Goal: Information Seeking & Learning: Learn about a topic

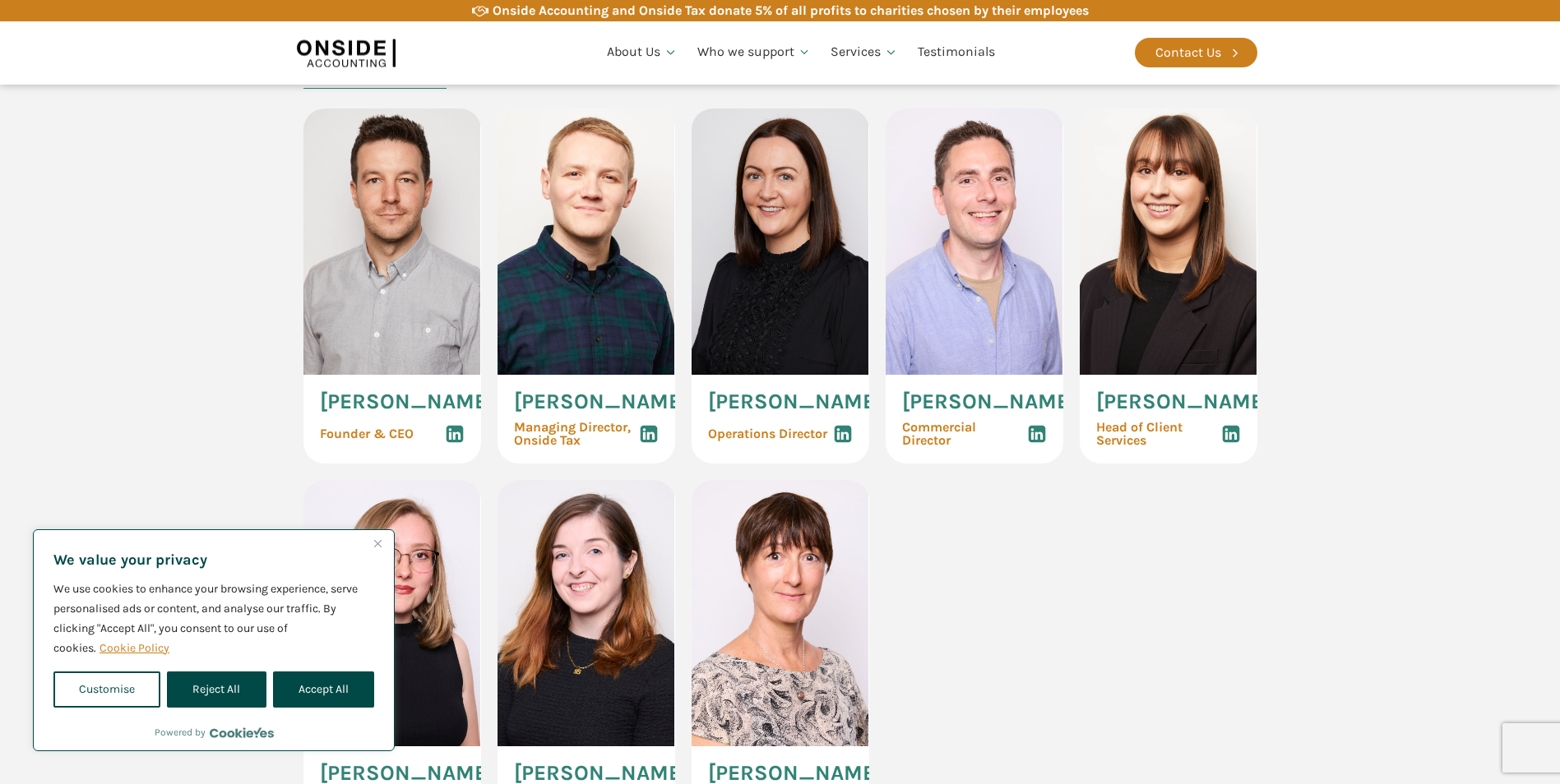
scroll to position [274, 0]
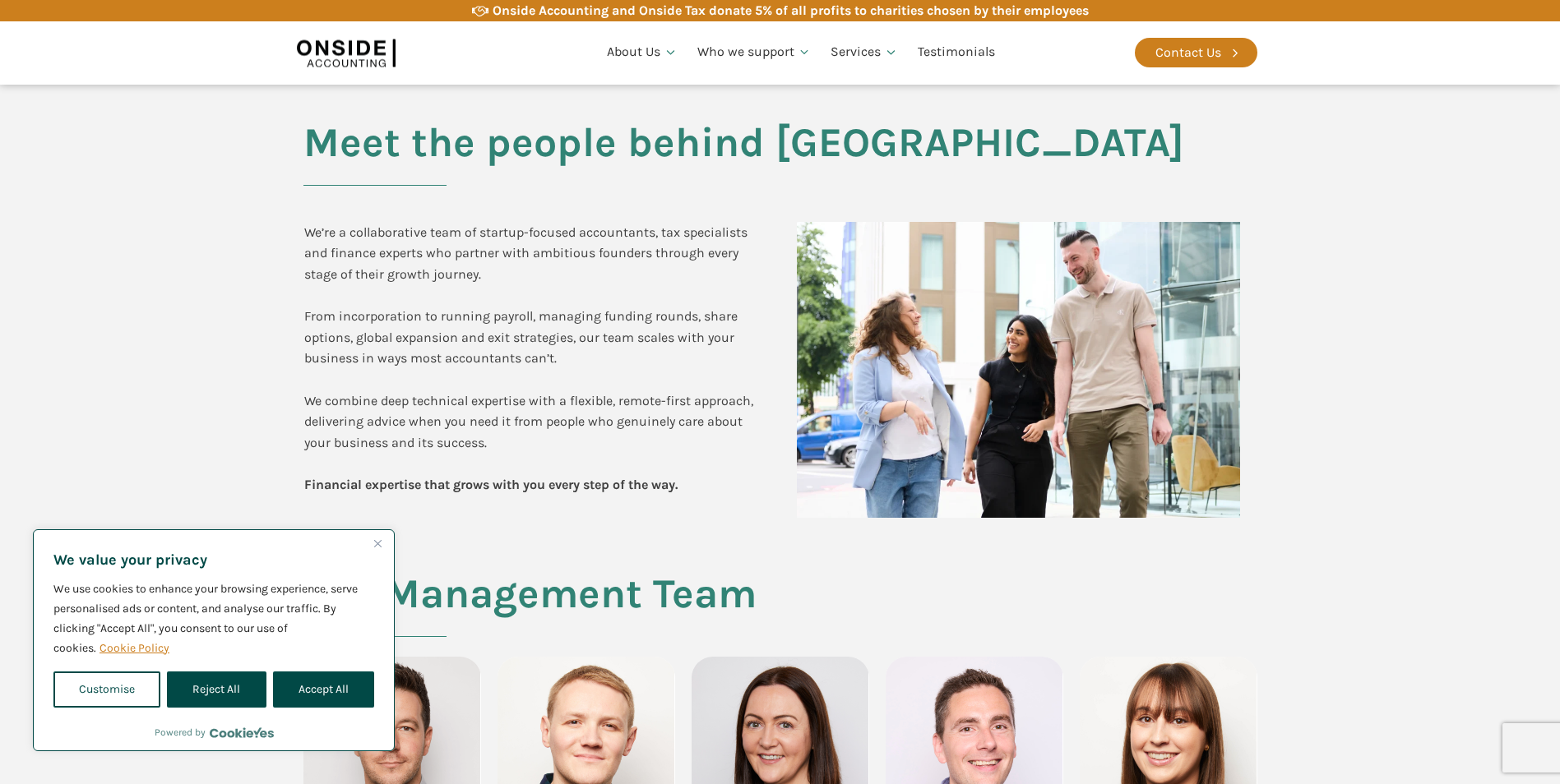
click at [377, 535] on button "Close" at bounding box center [377, 543] width 20 height 20
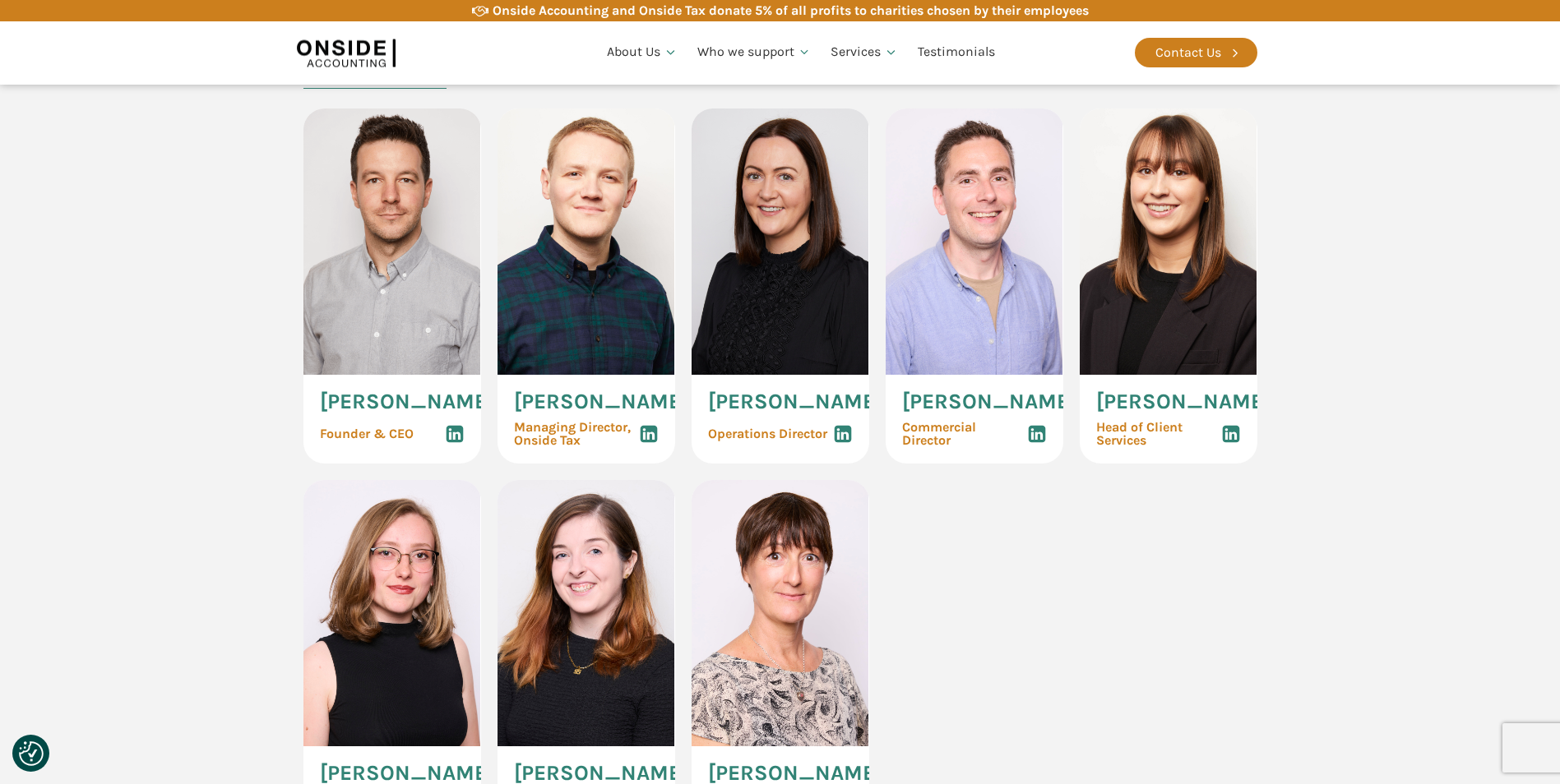
scroll to position [0, 0]
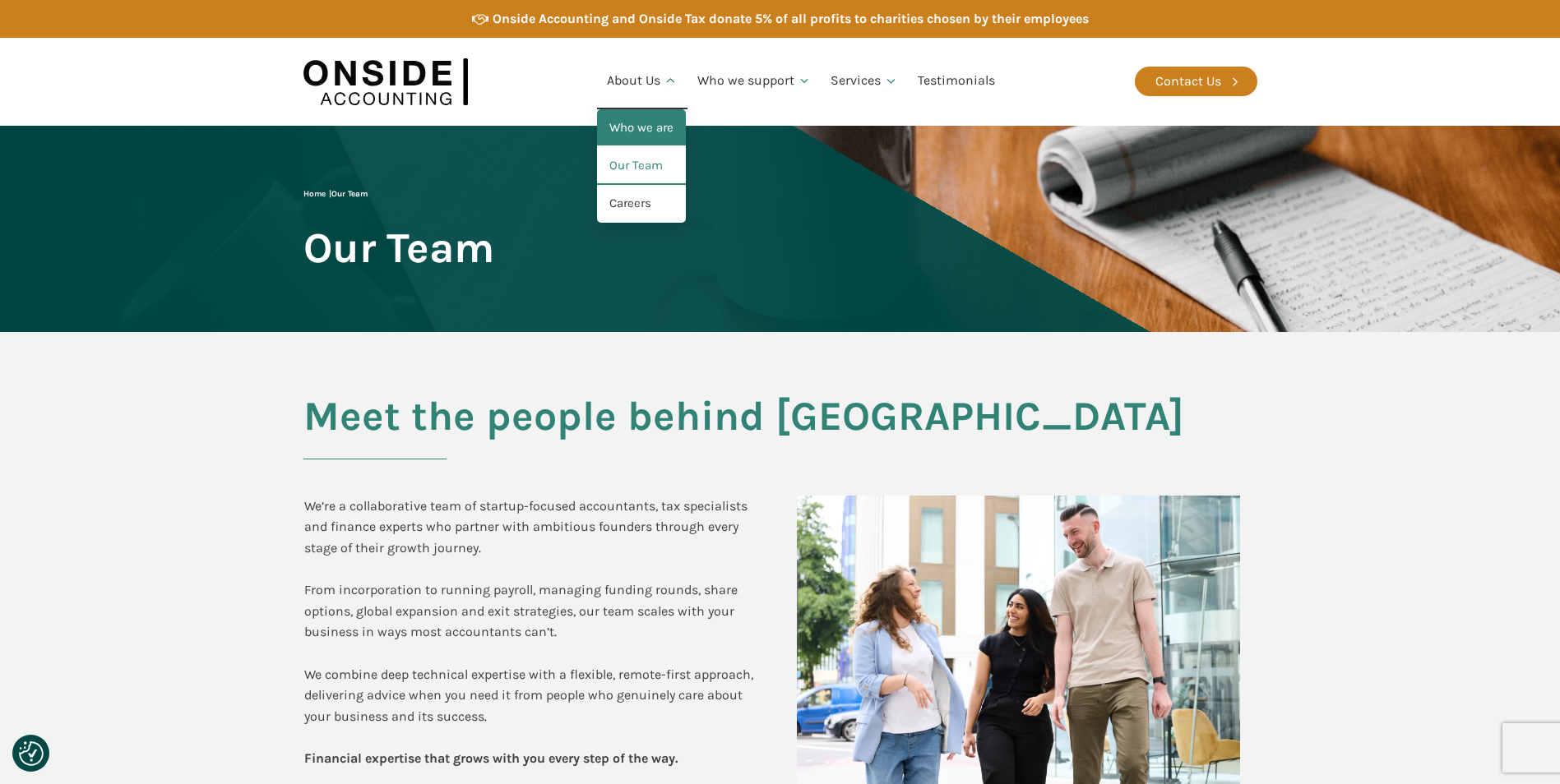
click at [659, 123] on link "Who we are" at bounding box center [641, 128] width 88 height 38
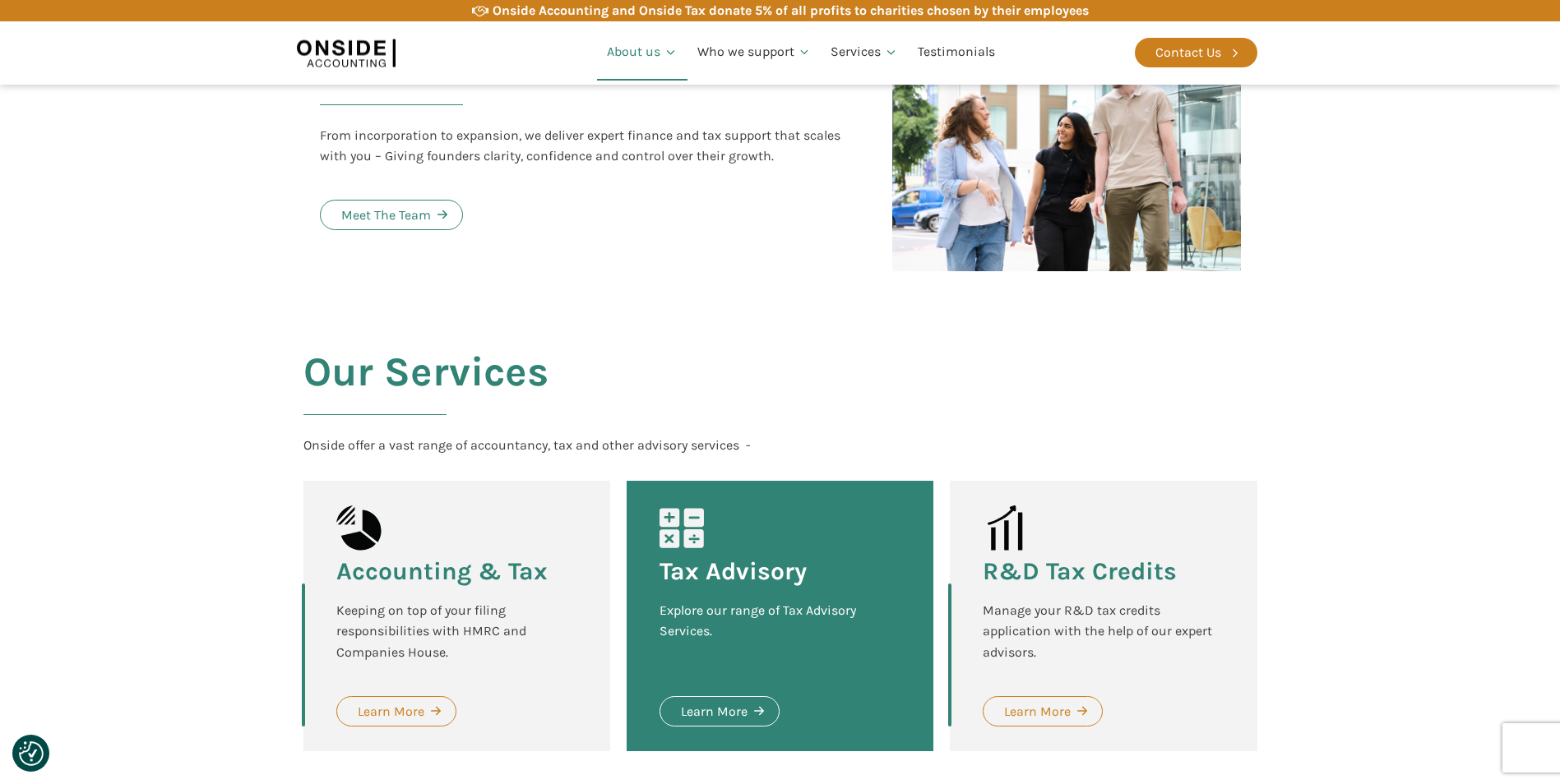
scroll to position [1850, 0]
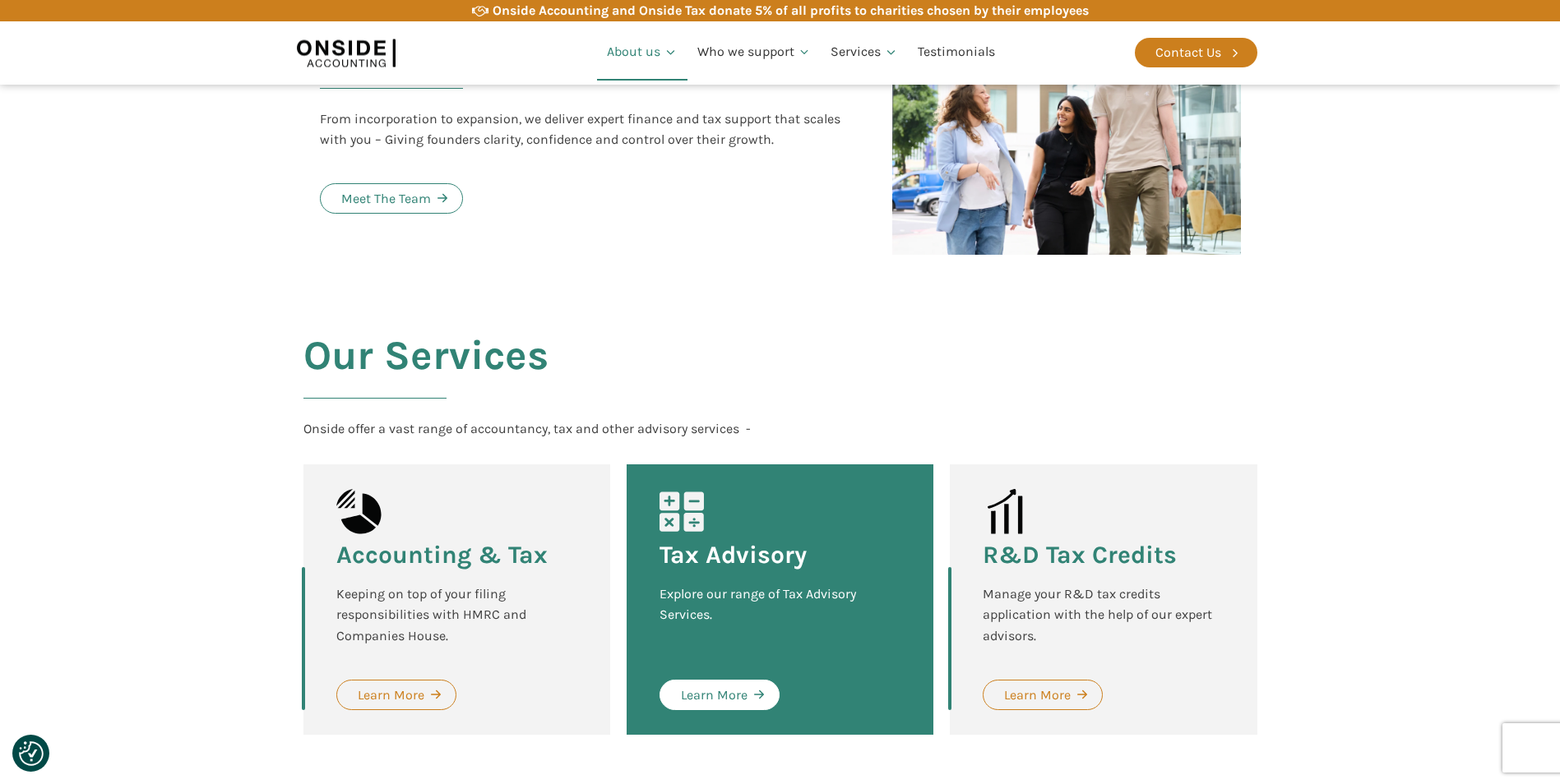
click at [707, 684] on div "Learn More" at bounding box center [714, 695] width 67 height 21
click at [690, 684] on div "Learn More" at bounding box center [714, 695] width 67 height 21
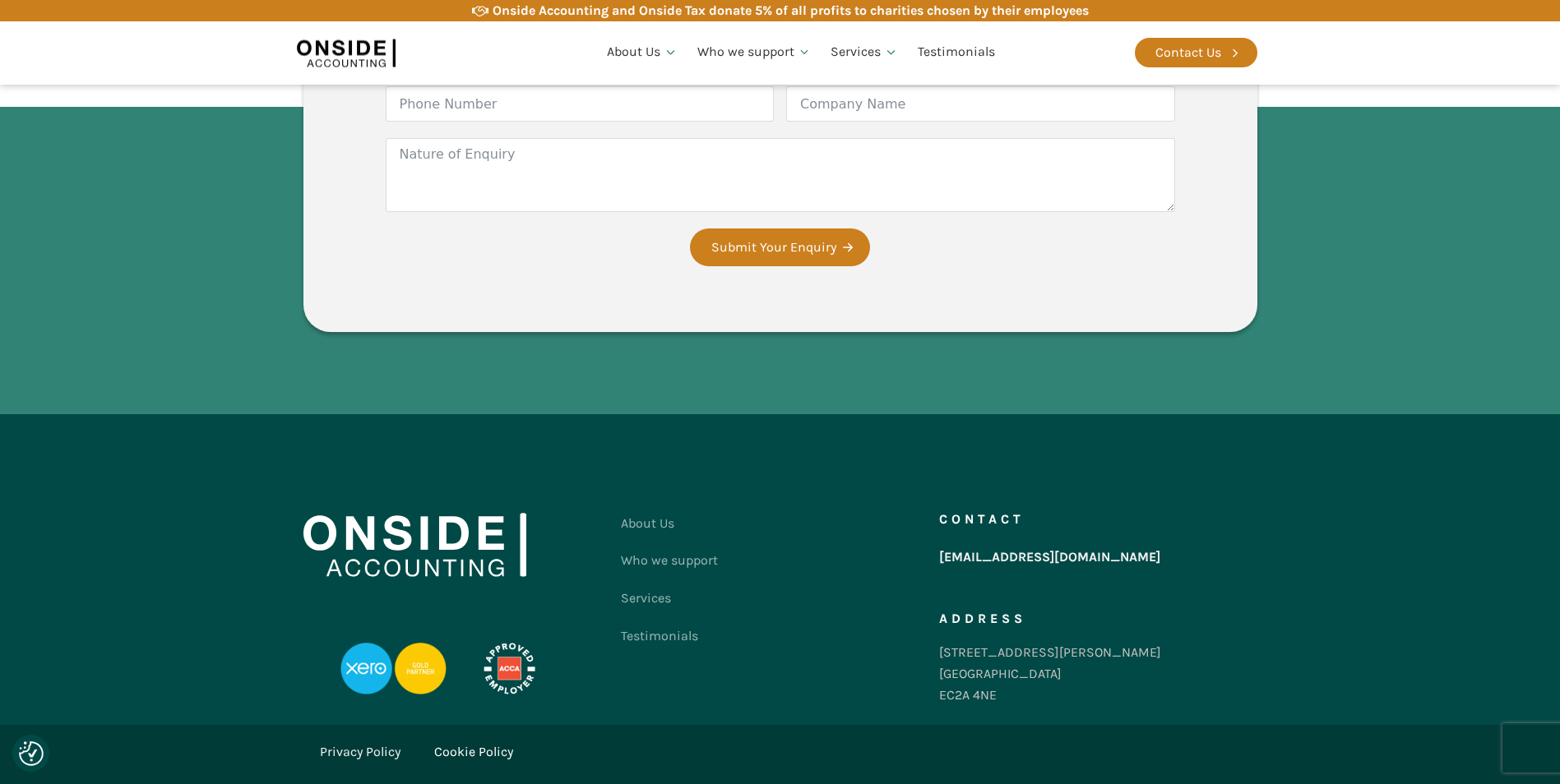
scroll to position [4217, 0]
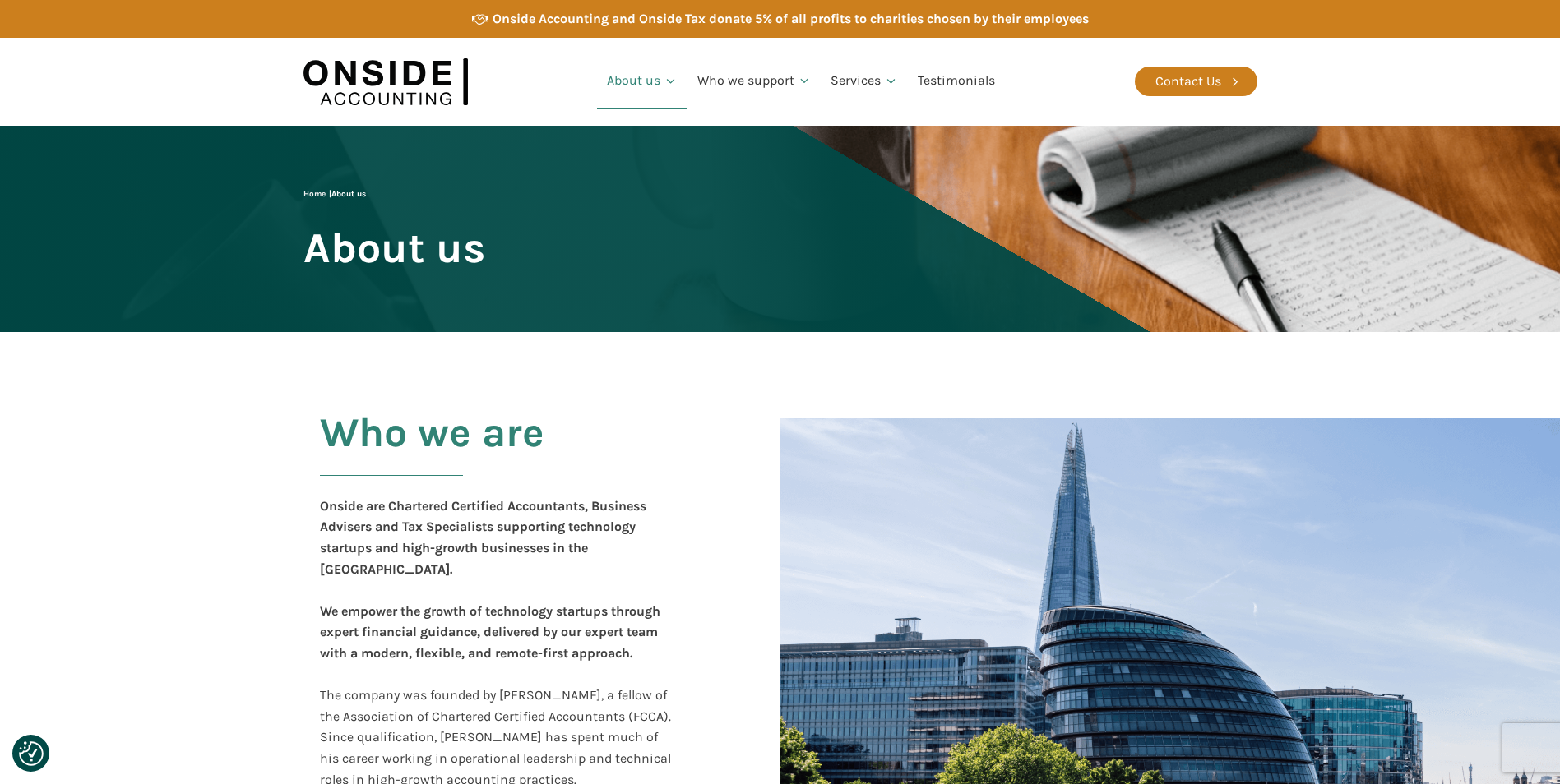
scroll to position [1852, 0]
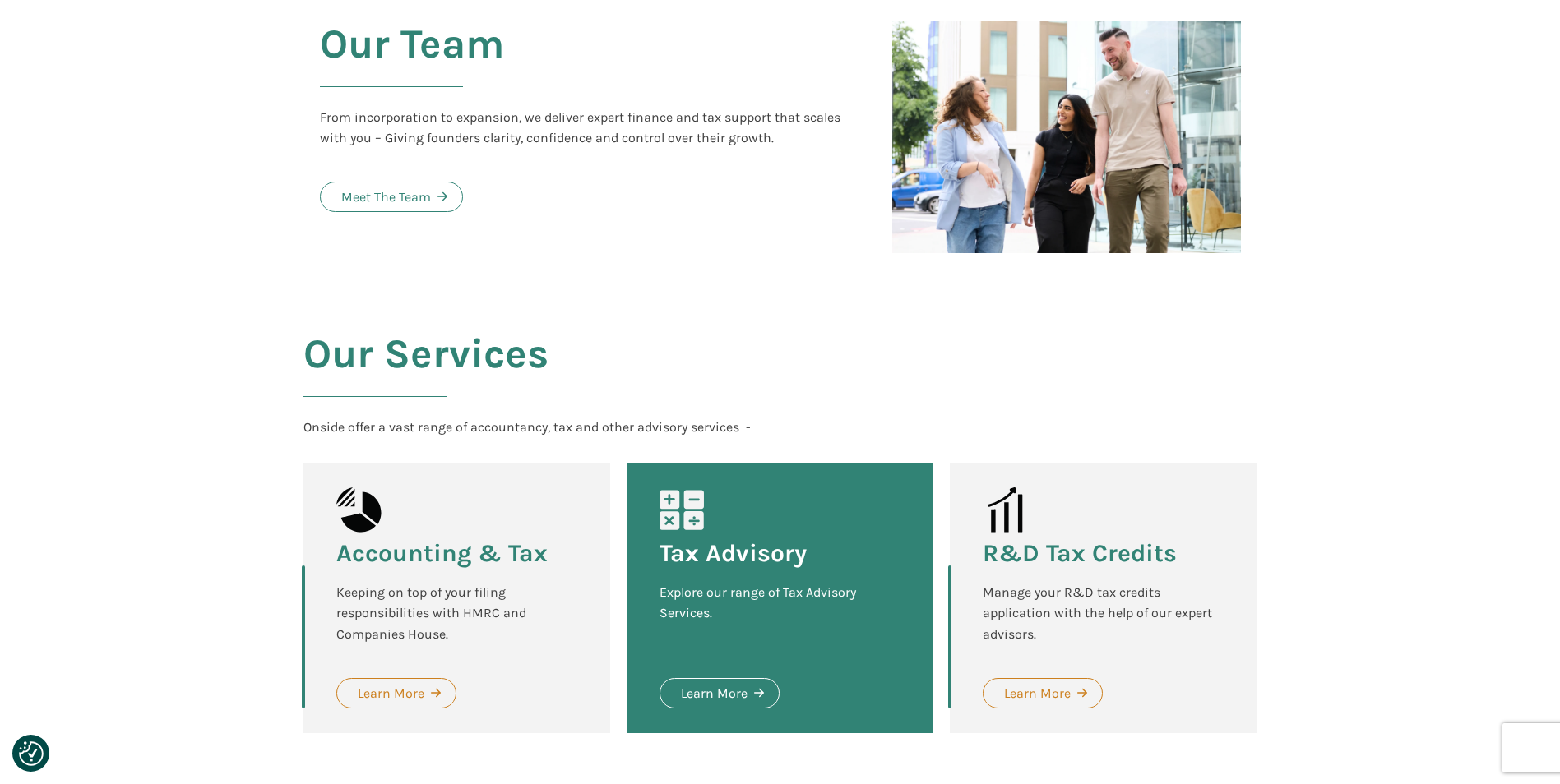
click at [420, 540] on h3 "Accounting & Tax" at bounding box center [442, 552] width 211 height 25
click at [422, 683] on div "Learn More" at bounding box center [391, 693] width 67 height 21
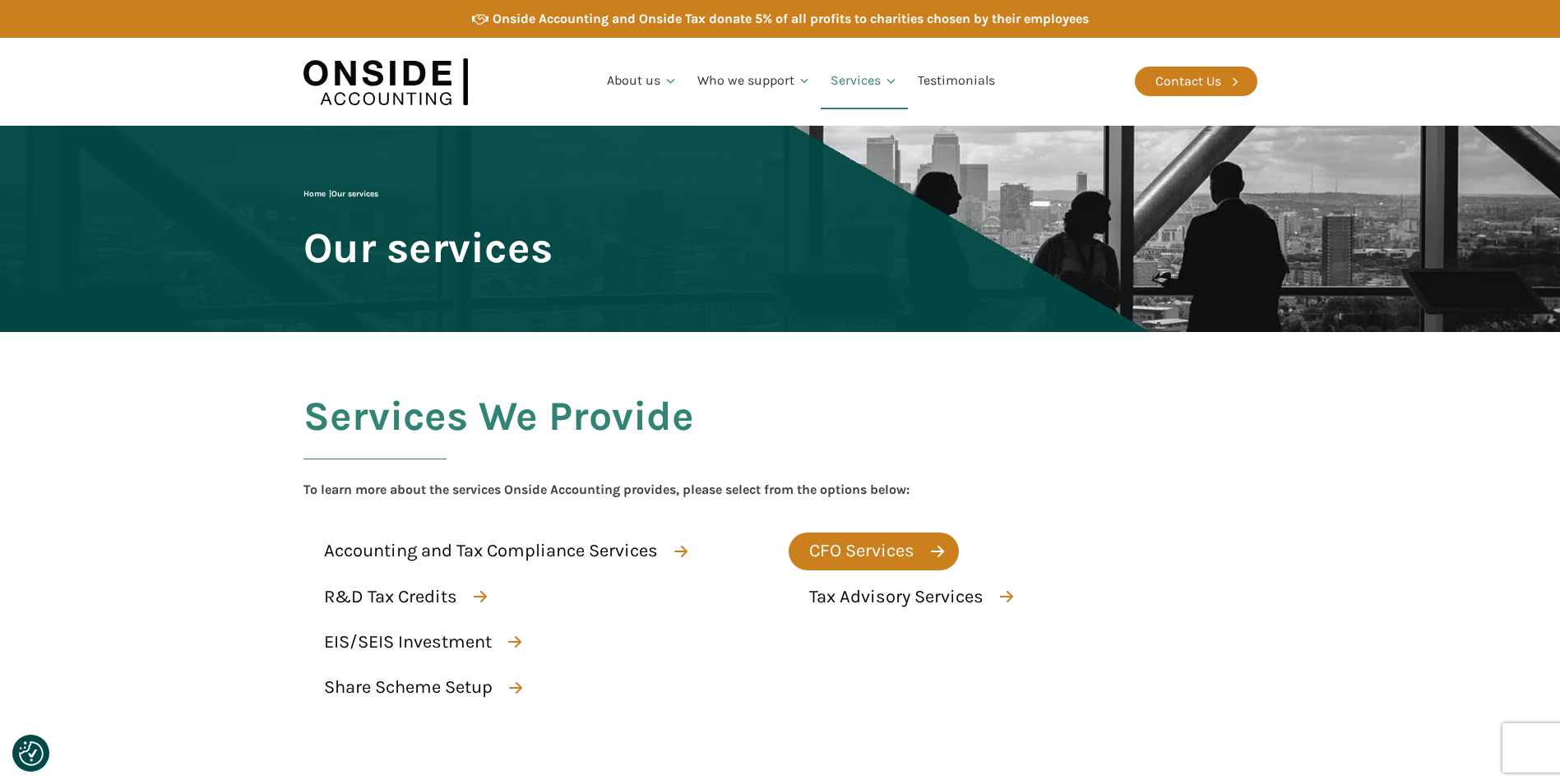
click at [825, 560] on div "CFO Services" at bounding box center [862, 552] width 106 height 29
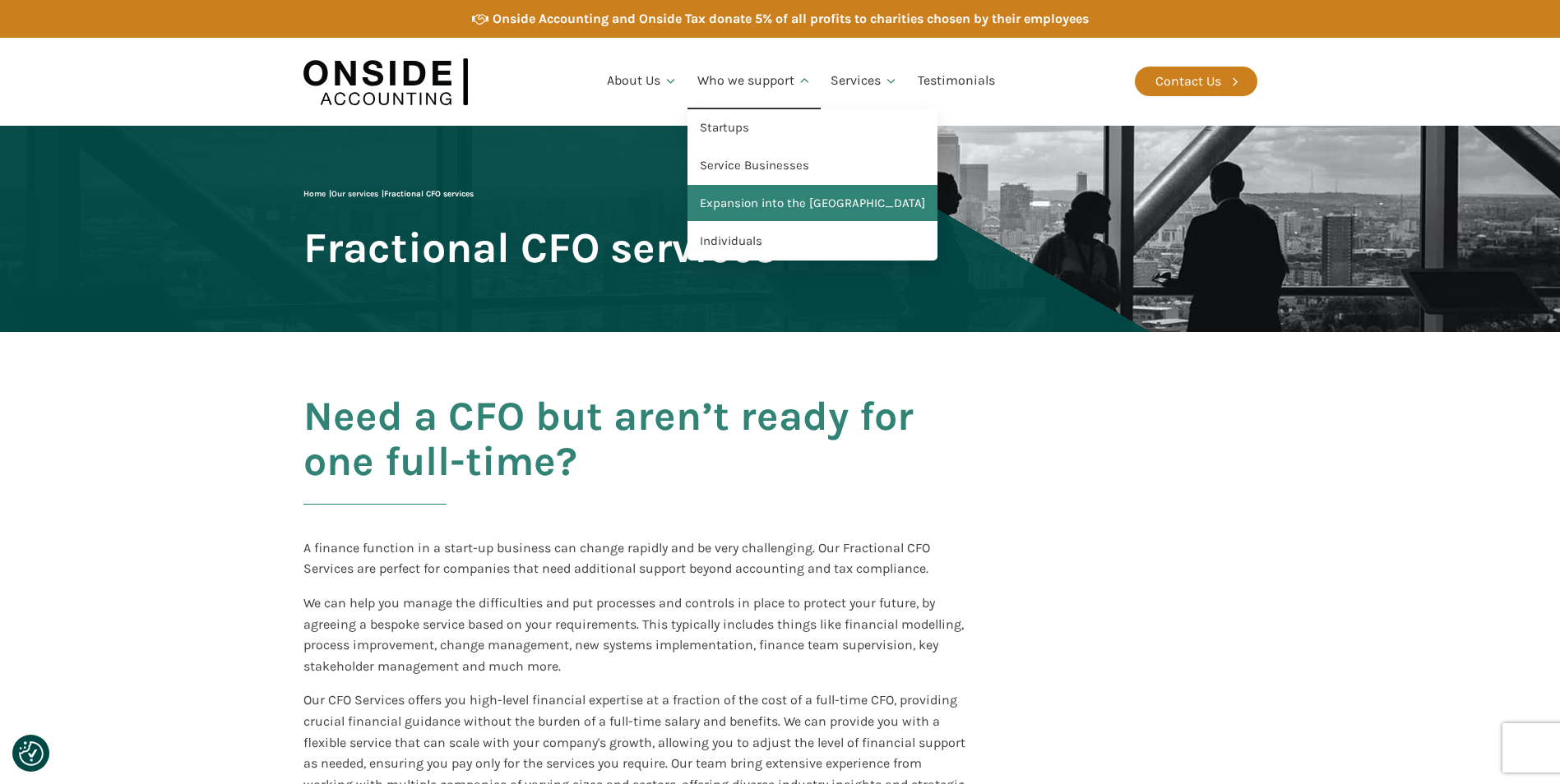
click at [764, 191] on link "Expansion into the [GEOGRAPHIC_DATA]" at bounding box center [812, 204] width 250 height 38
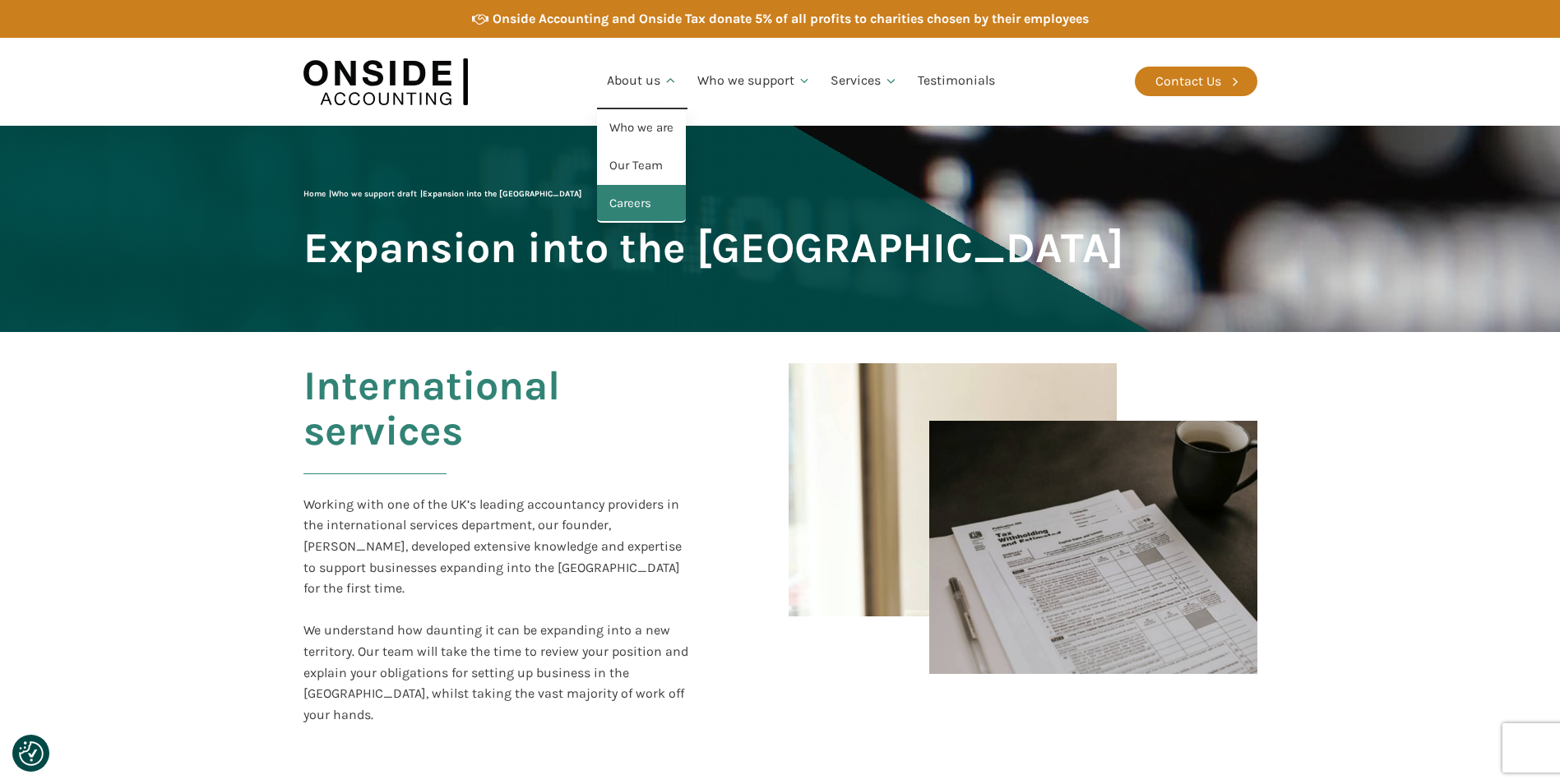
click at [649, 199] on link "Careers" at bounding box center [641, 204] width 88 height 38
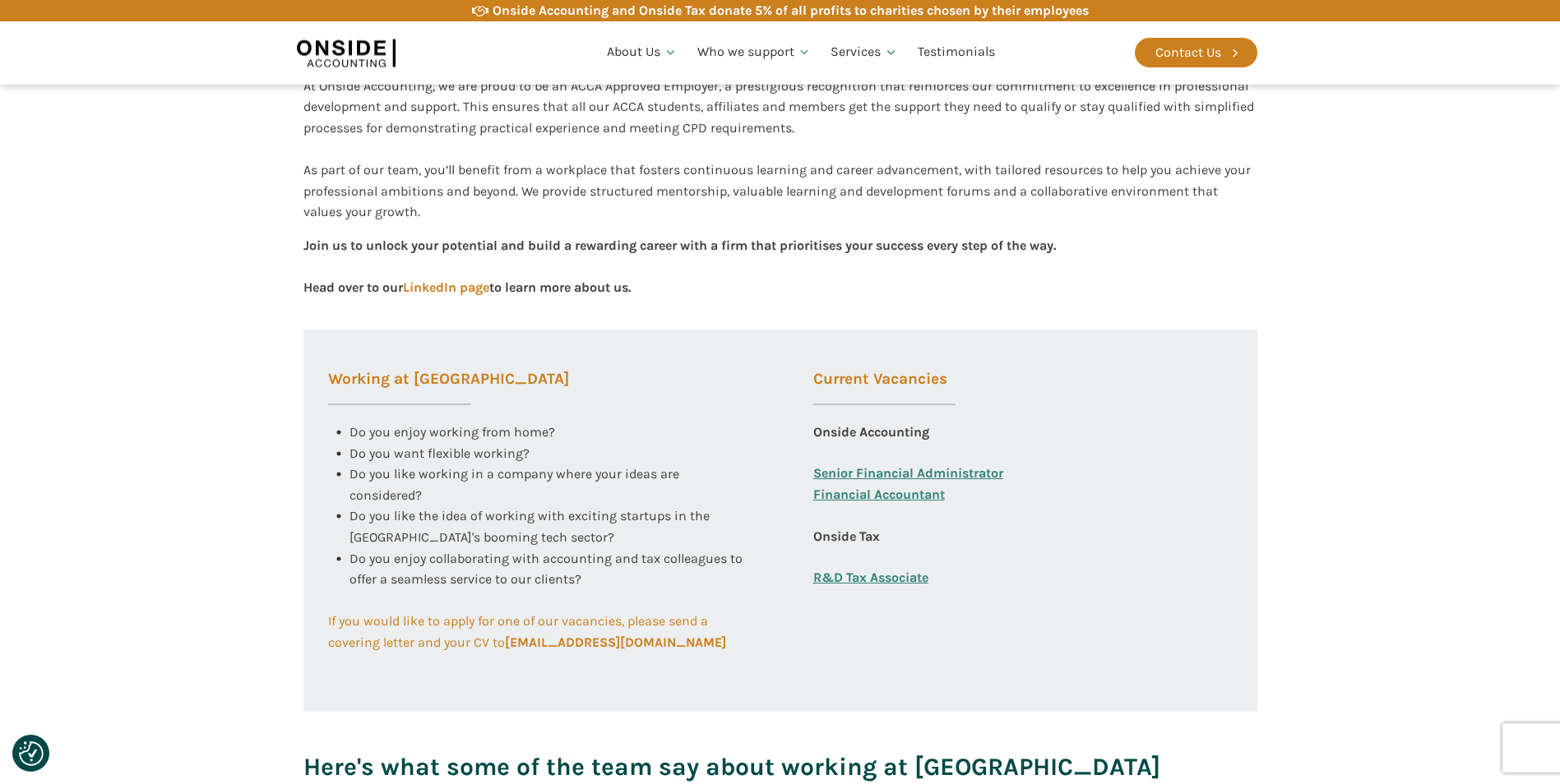
scroll to position [548, 0]
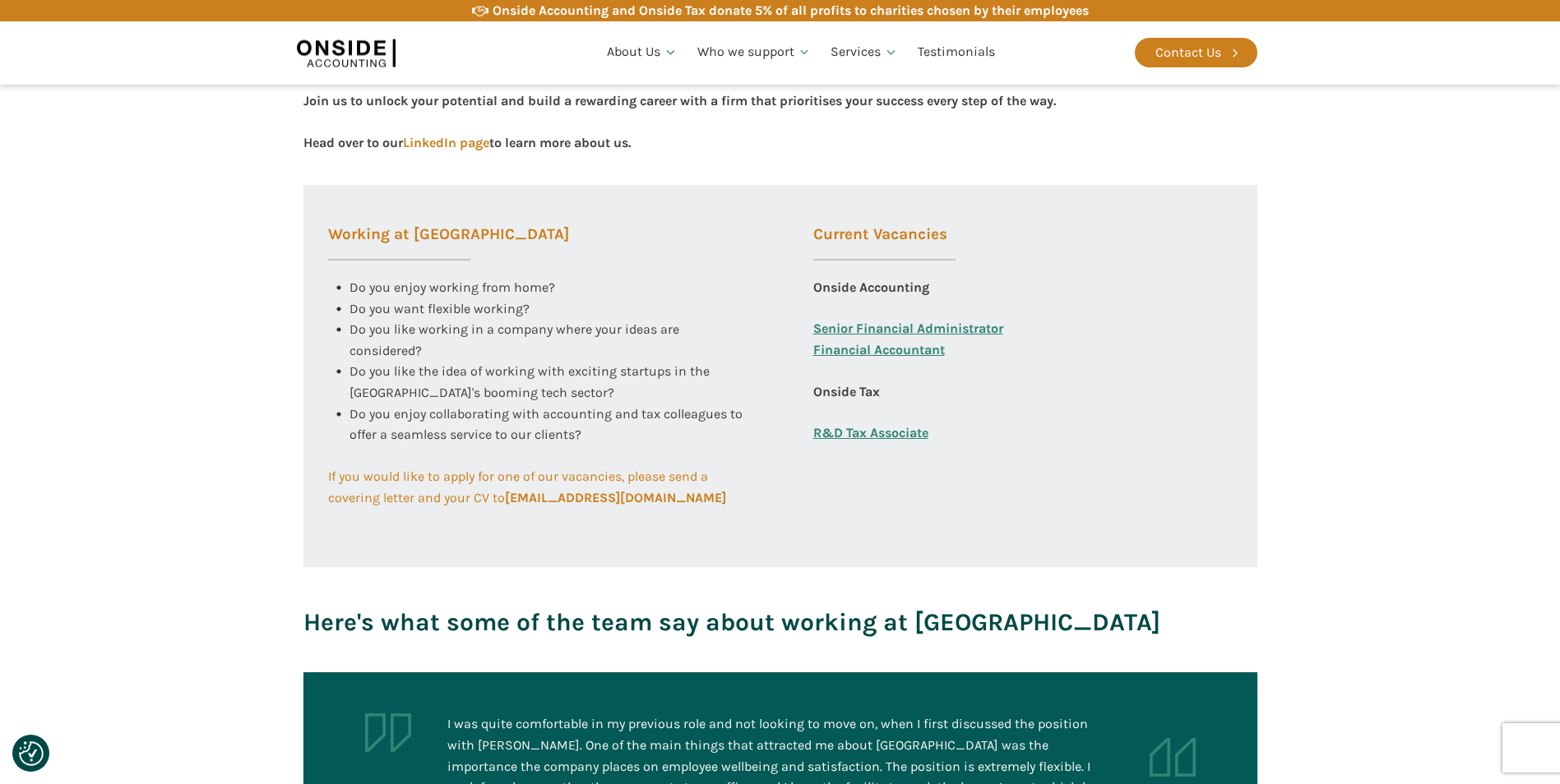
click at [840, 349] on link "Financial Accountant" at bounding box center [879, 360] width 131 height 42
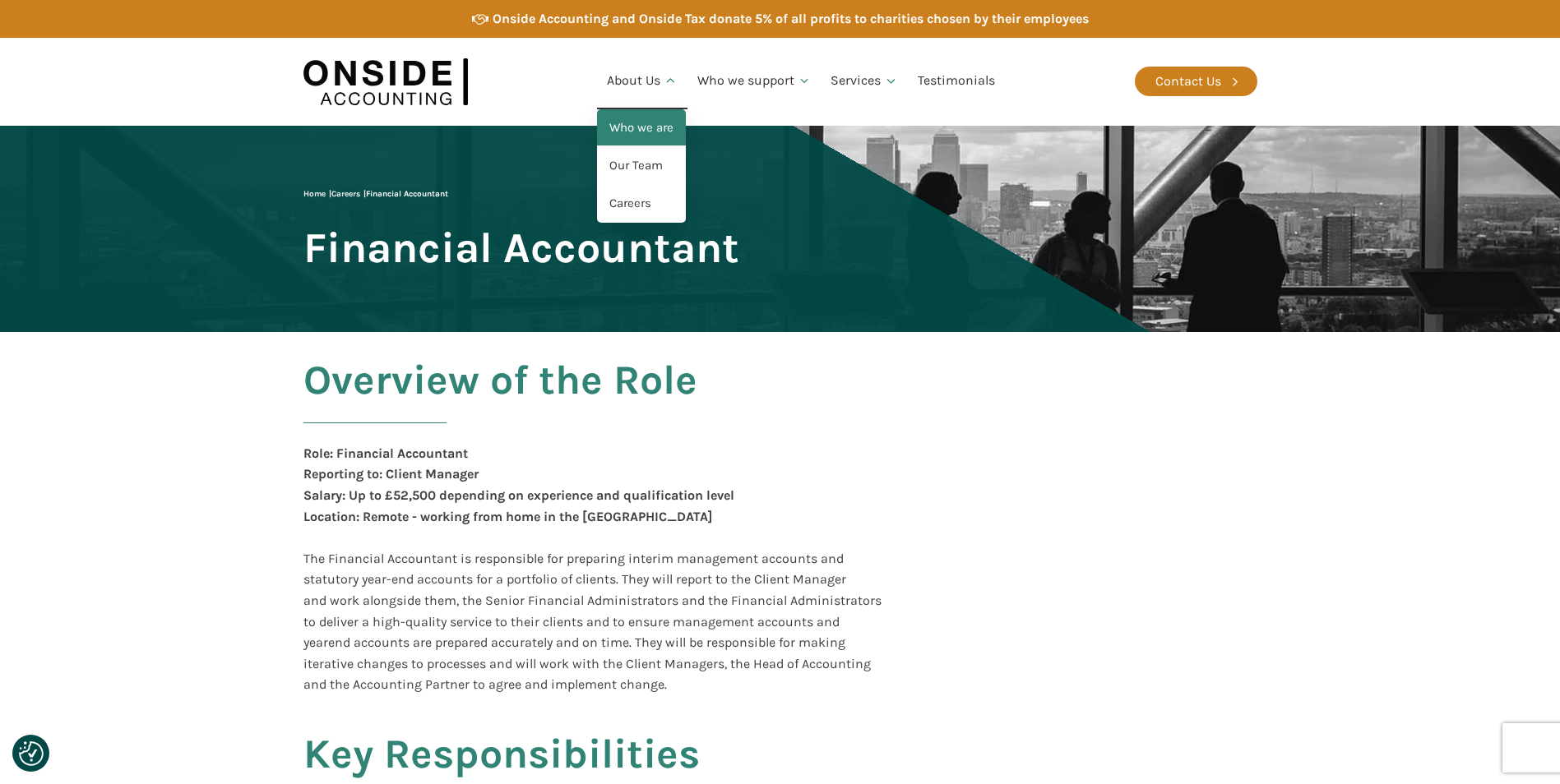
click at [650, 124] on link "Who we are" at bounding box center [641, 128] width 88 height 38
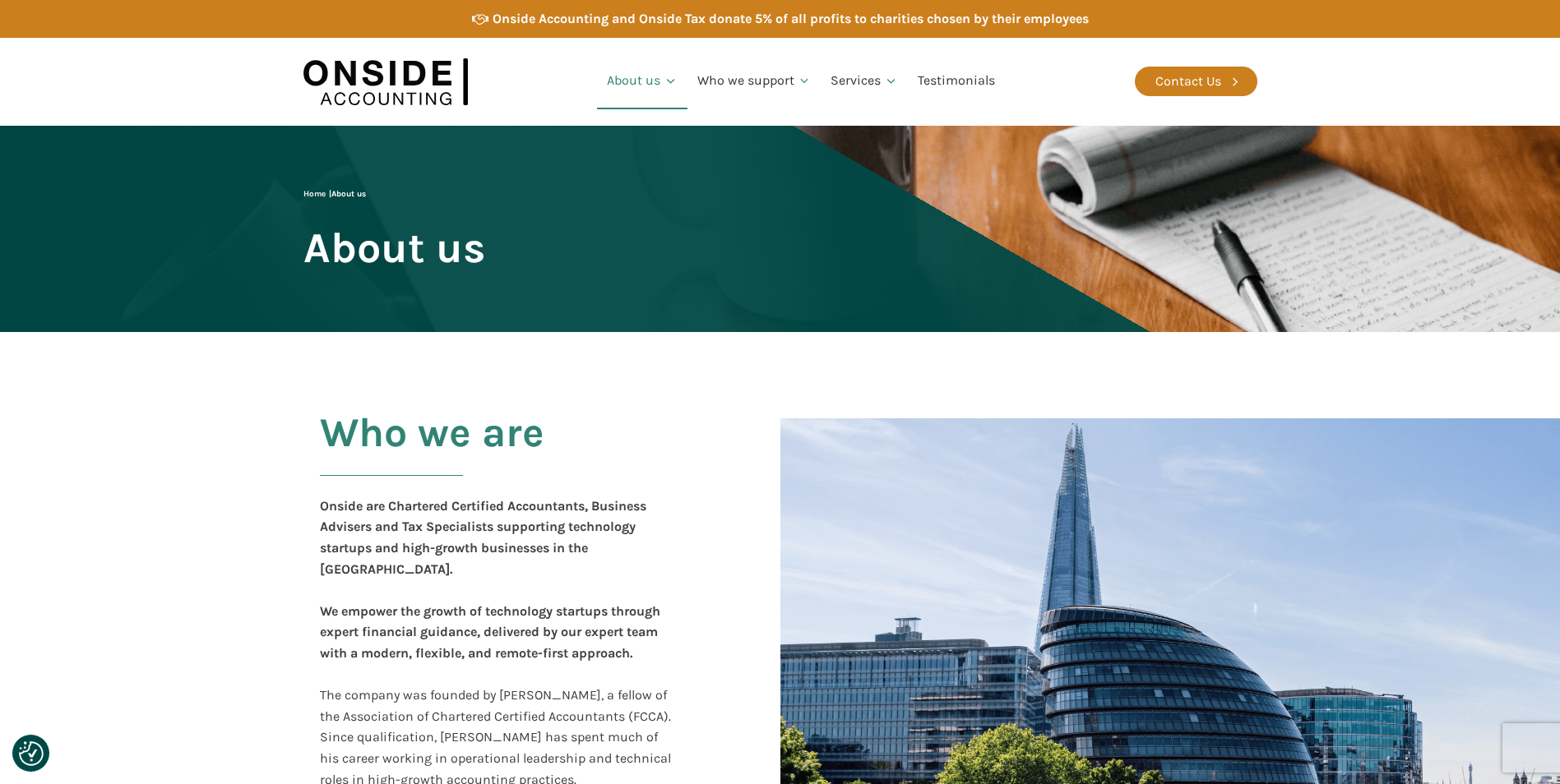
scroll to position [207, 0]
